Goal: Navigation & Orientation: Go to known website

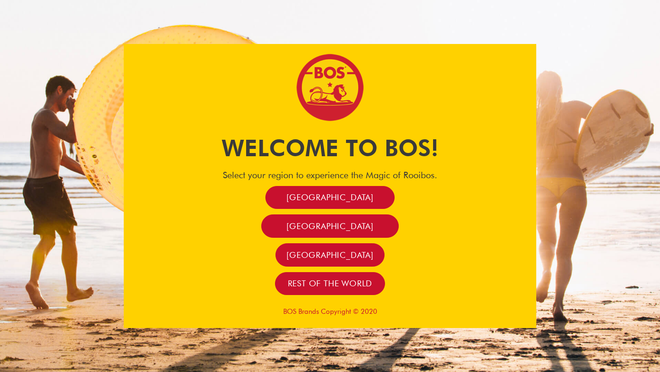
click at [88, 112] on div "Welcome to BOS! Select your region to experience the Magic of Rooibos. South Af…" at bounding box center [330, 186] width 522 height 284
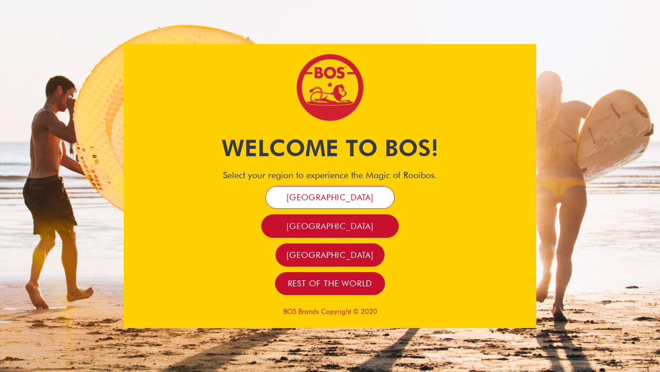
click at [344, 198] on span "[GEOGRAPHIC_DATA]" at bounding box center [329, 197] width 87 height 11
